Goal: Information Seeking & Learning: Learn about a topic

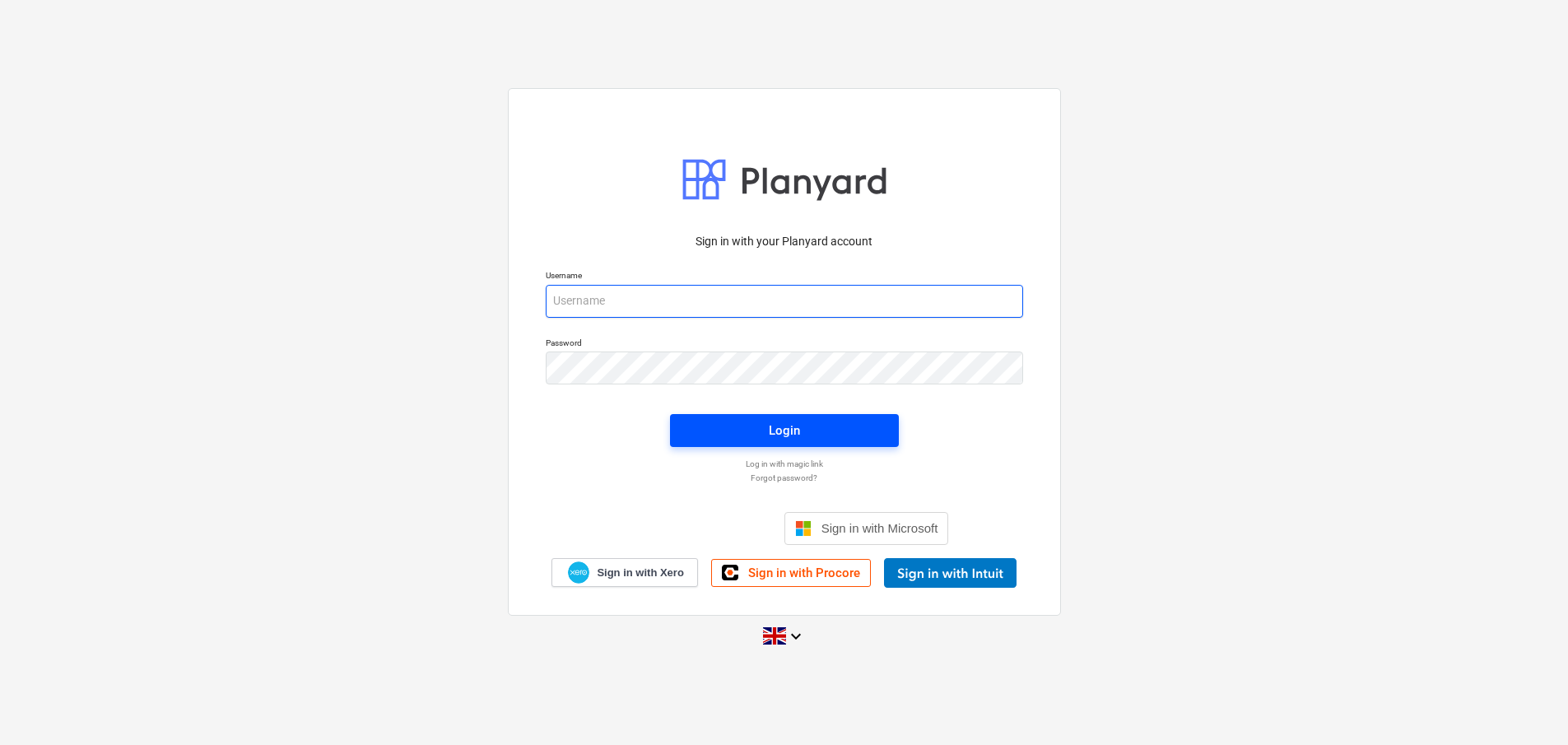
type input "[EMAIL_ADDRESS][DOMAIN_NAME]"
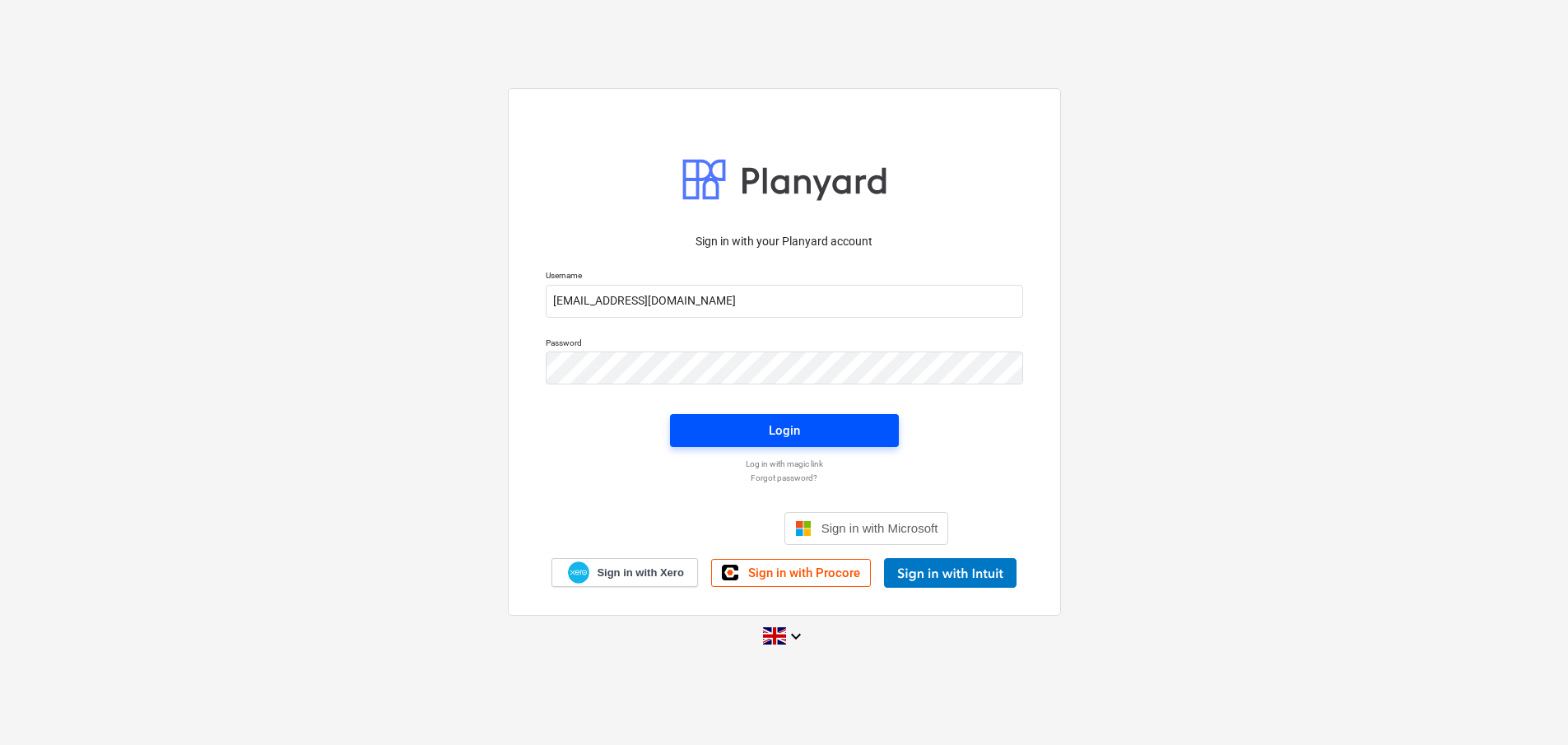
click at [845, 429] on span "Login" at bounding box center [784, 430] width 189 height 22
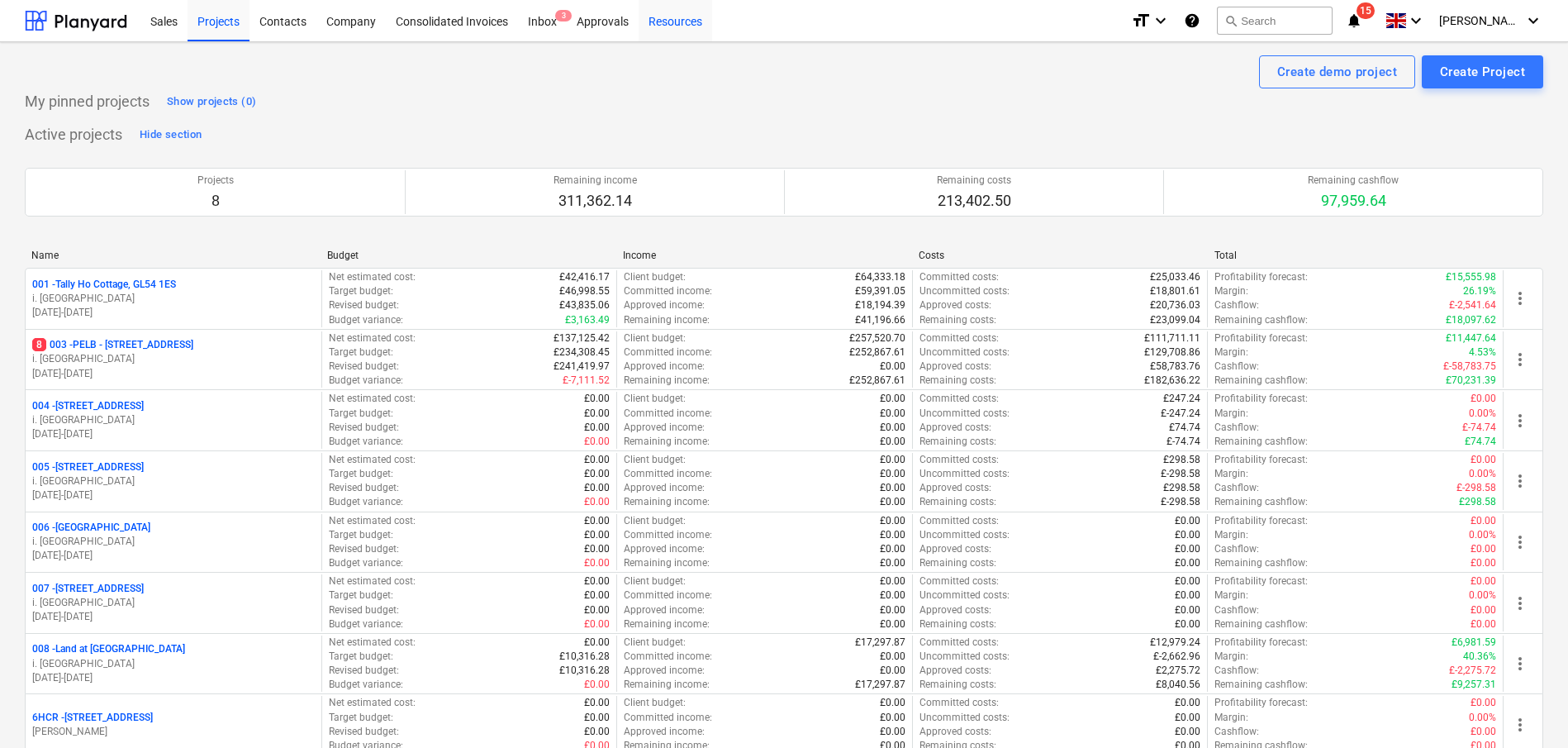
click at [667, 24] on div "Resources" at bounding box center [676, 20] width 73 height 42
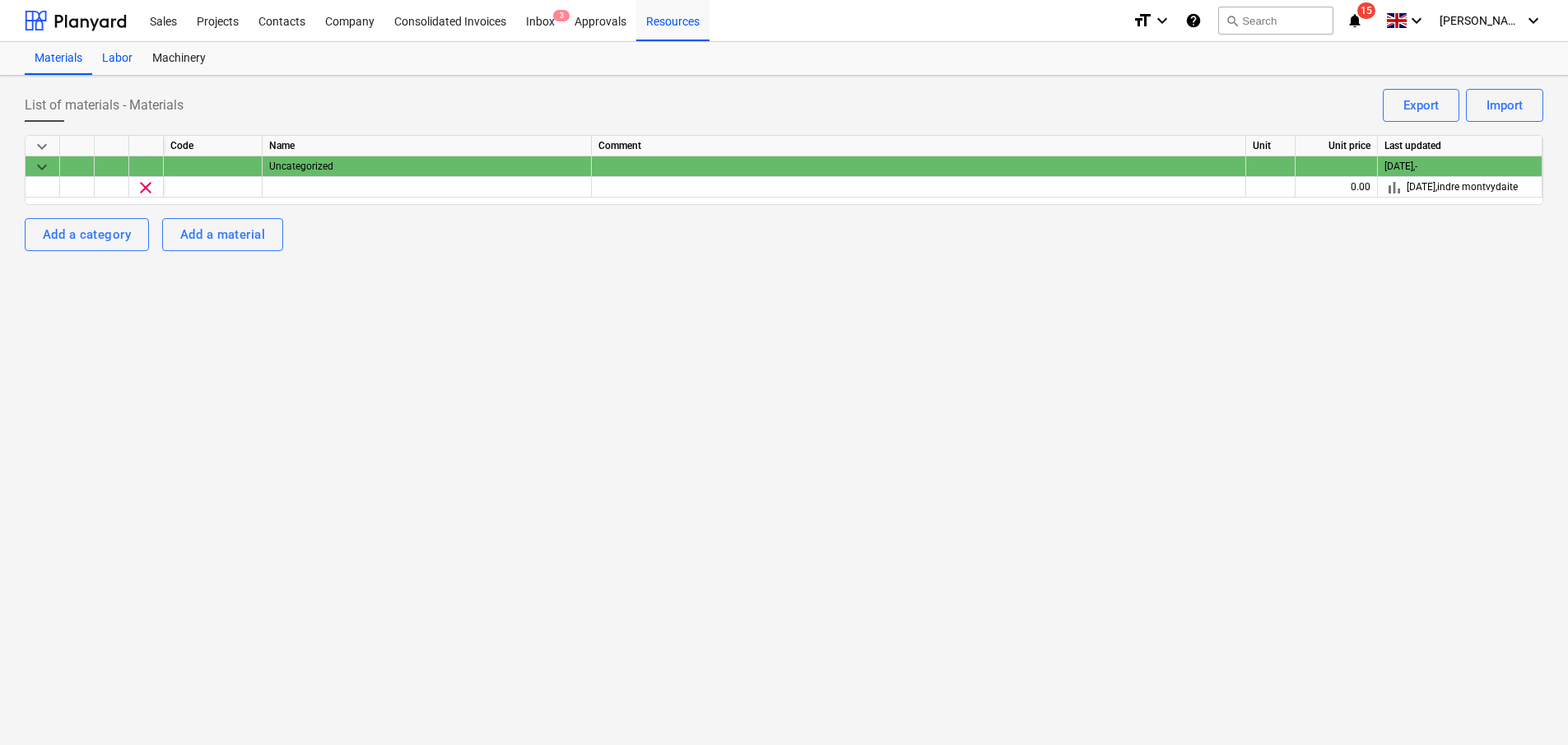
click at [135, 52] on div "Labor" at bounding box center [117, 58] width 51 height 33
